Goal: Task Accomplishment & Management: Complete application form

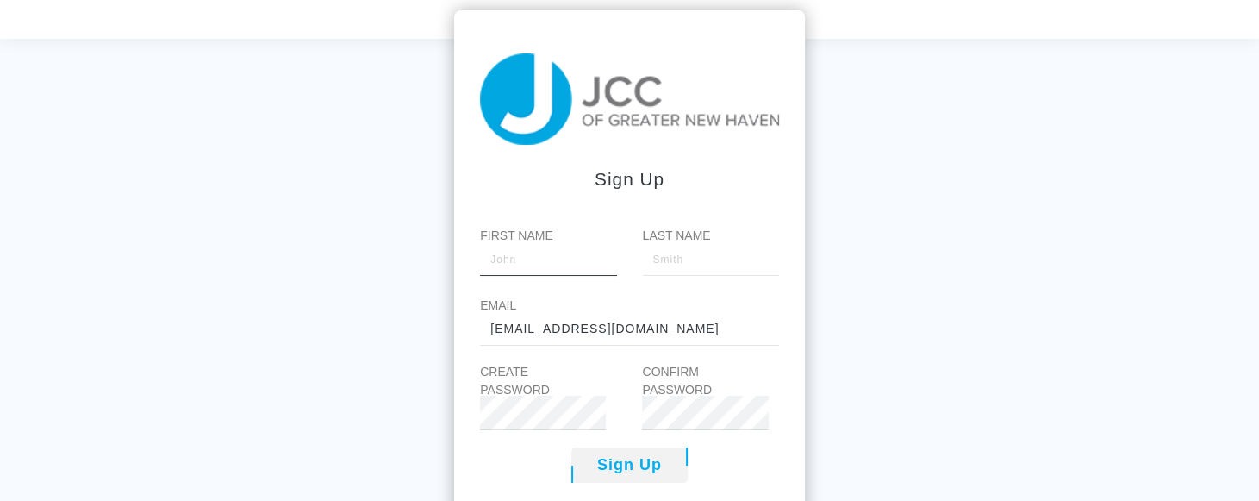
click at [518, 271] on input "First Name" at bounding box center [548, 258] width 136 height 34
type input "[PERSON_NAME]"
type input "Gejda"
click at [1009, 316] on div "Sign up First Name Linda Last Name Gejda Email lag@snet.net Create Password Con…" at bounding box center [629, 289] width 1259 height 501
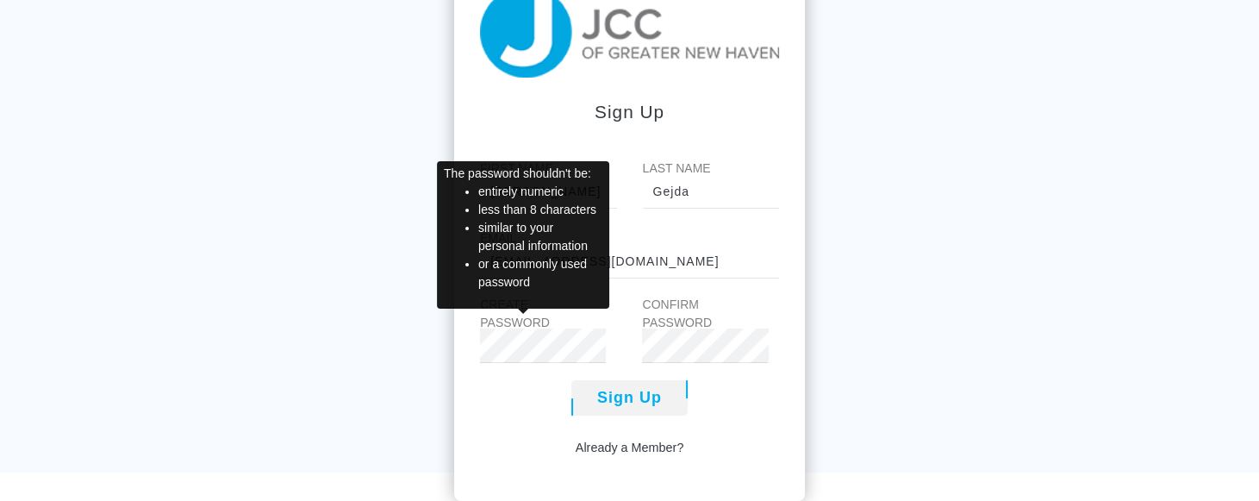
click at [667, 327] on label "Confirm Password" at bounding box center [696, 314] width 109 height 36
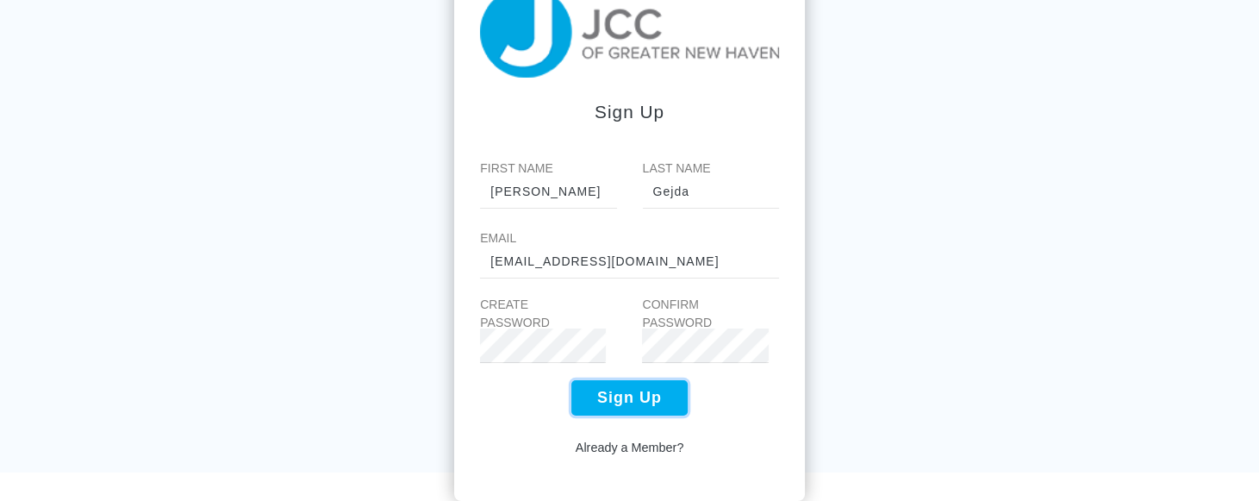
click at [633, 406] on button "Sign Up" at bounding box center [629, 397] width 116 height 35
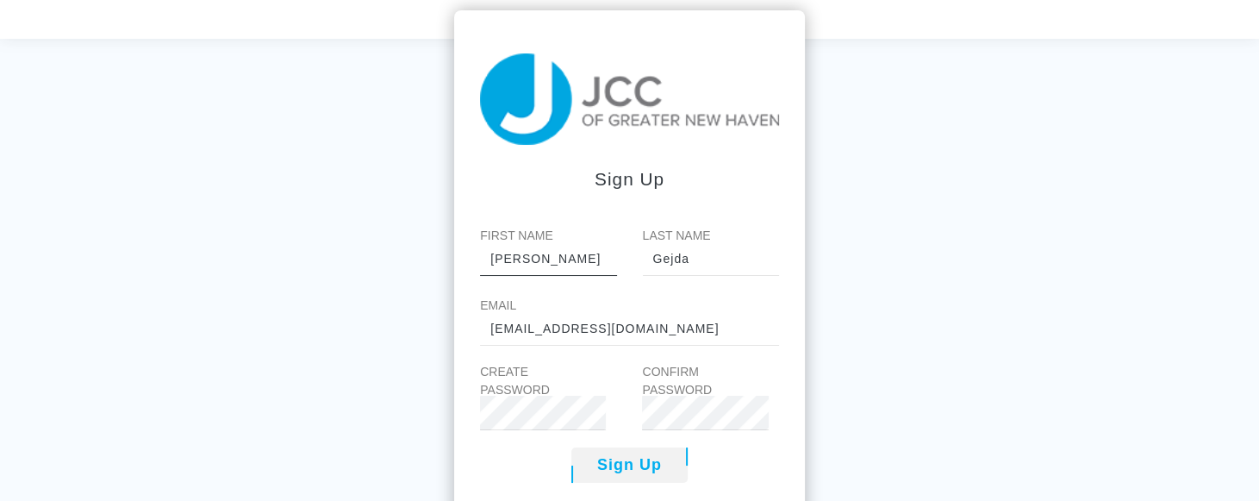
click at [532, 266] on input "[PERSON_NAME]" at bounding box center [548, 258] width 136 height 34
type input "L"
click at [721, 260] on input "Gejda" at bounding box center [711, 258] width 136 height 34
type input "G"
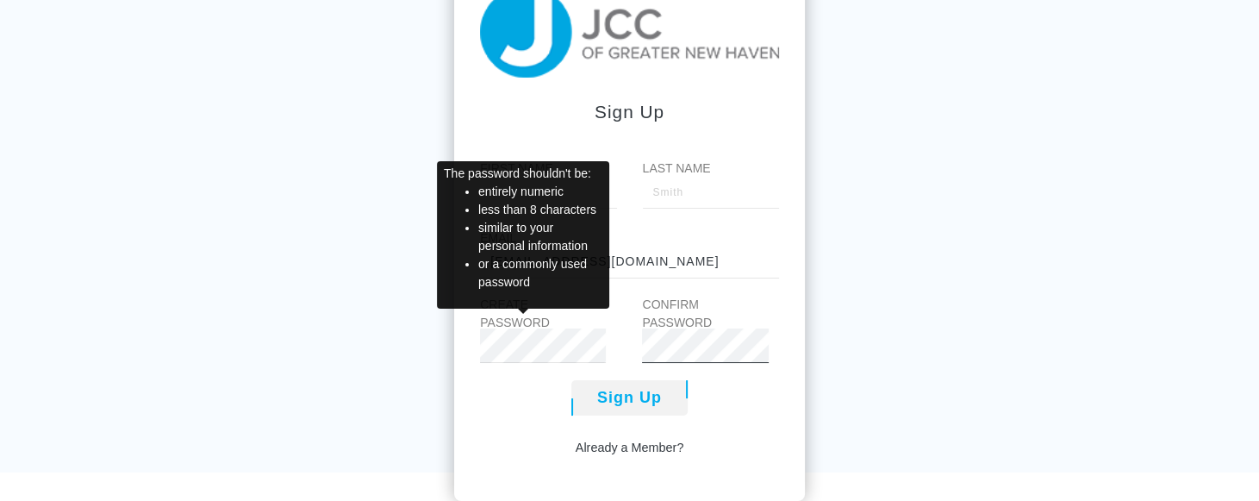
scroll to position [0, 24]
click at [712, 191] on input "Last Name" at bounding box center [711, 191] width 136 height 34
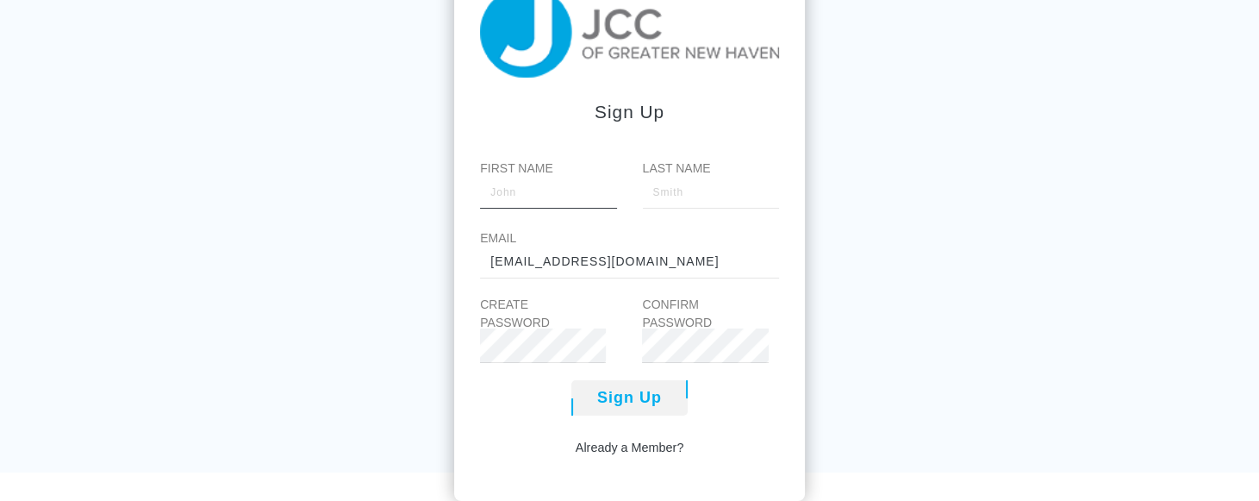
click at [483, 196] on input "First Name" at bounding box center [548, 191] width 136 height 34
type input "[PERSON_NAME]"
type input "Gejda"
click at [1025, 315] on div "Sign up First Name Linda Last Name Gejda Email lag@snet.net Create Password Con…" at bounding box center [629, 222] width 1259 height 501
click at [621, 398] on button "Sign Up" at bounding box center [629, 397] width 116 height 35
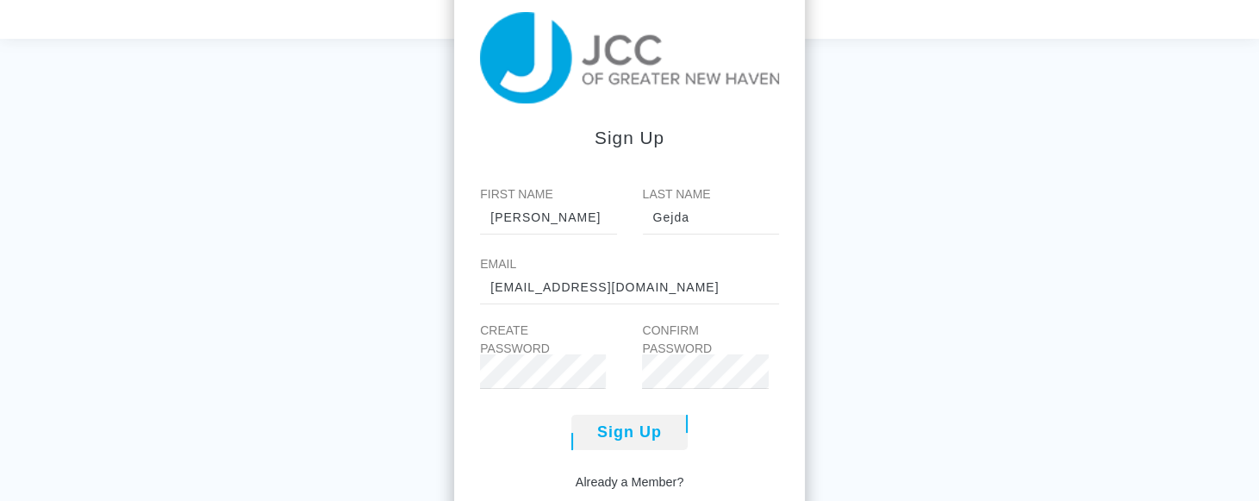
scroll to position [115, 0]
